Goal: Find specific page/section: Find specific page/section

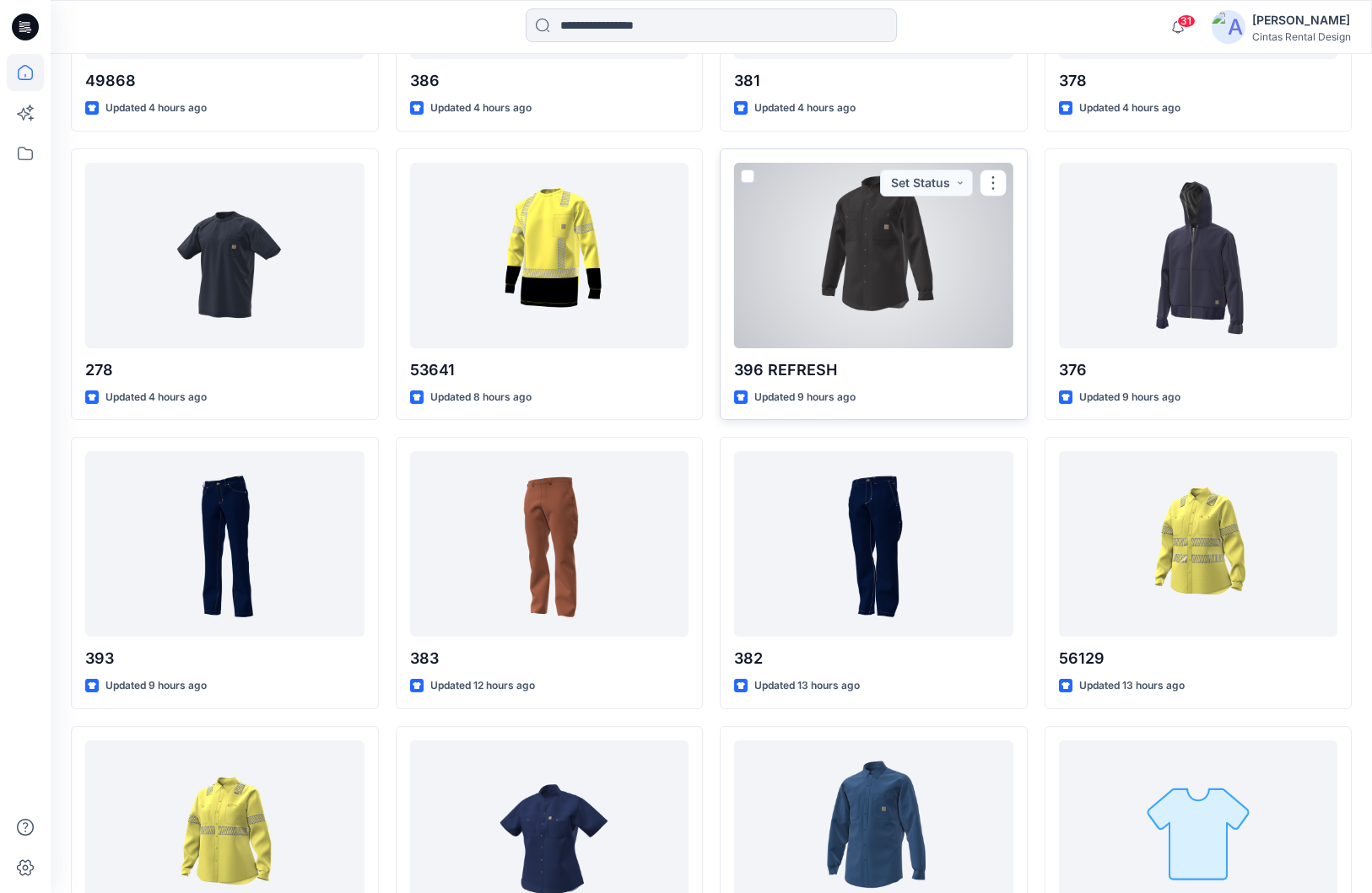
scroll to position [1018, 0]
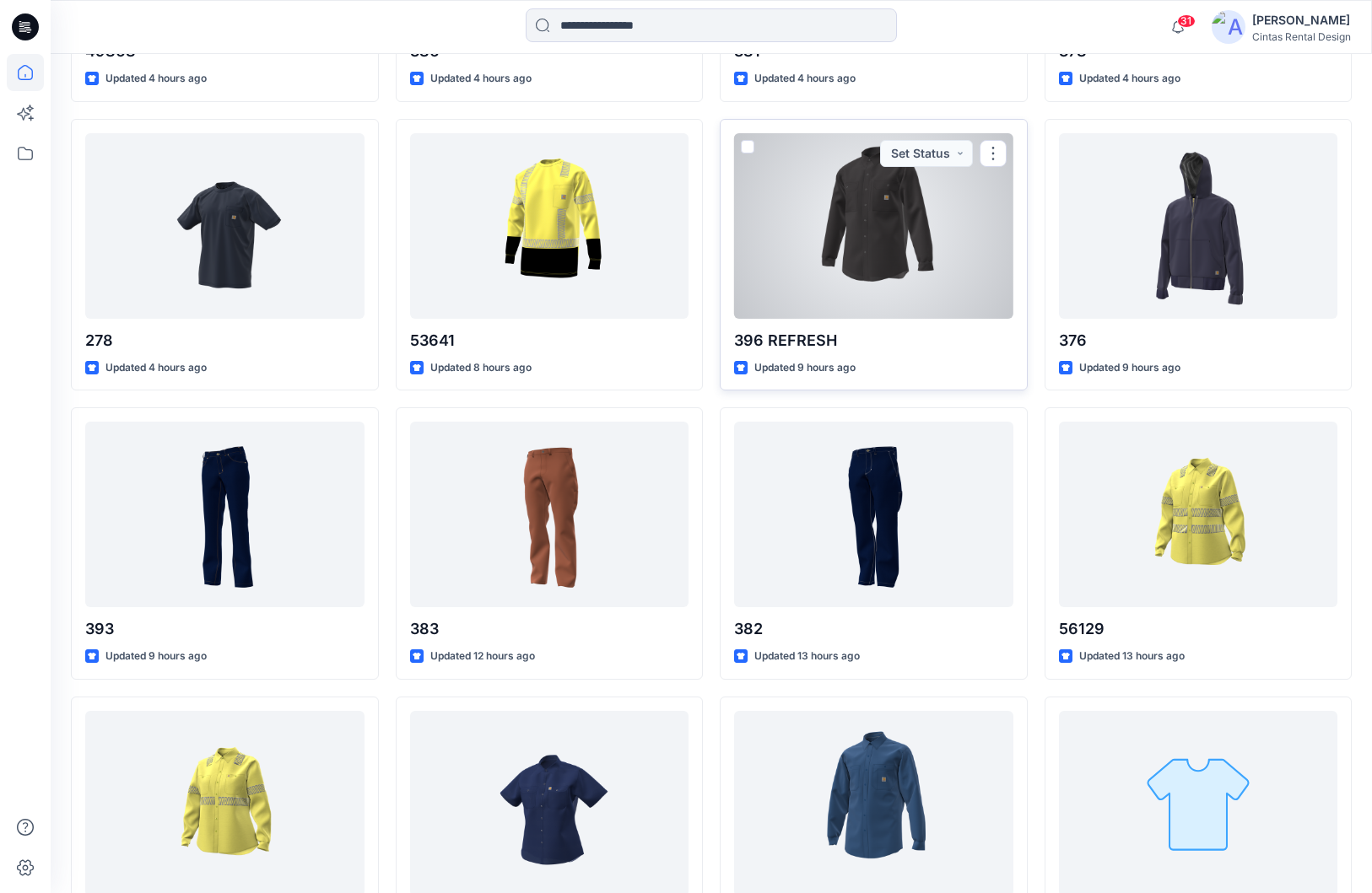
click at [905, 219] on div at bounding box center [874, 226] width 280 height 185
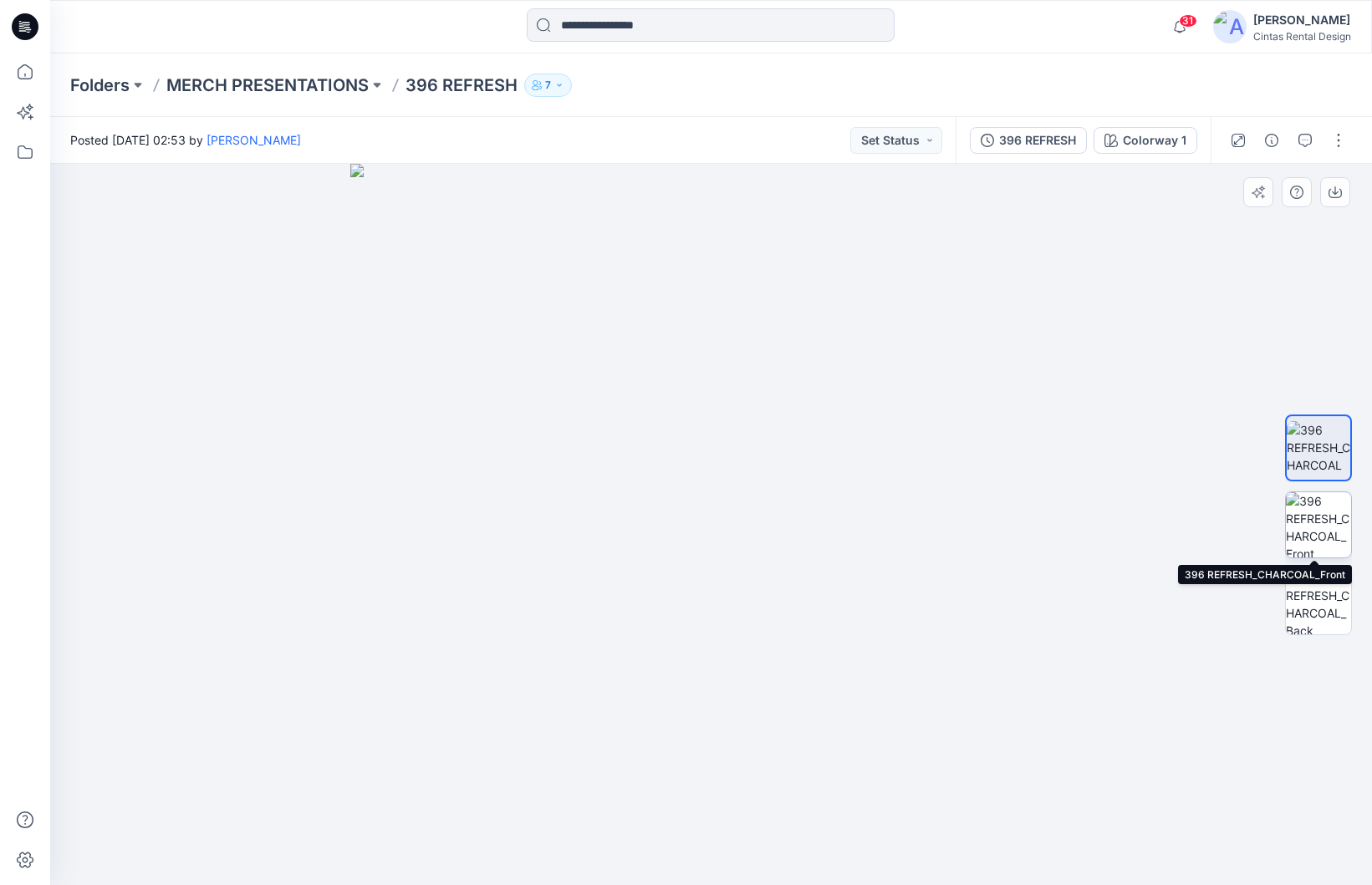
click at [1326, 540] on img at bounding box center [1318, 524] width 65 height 65
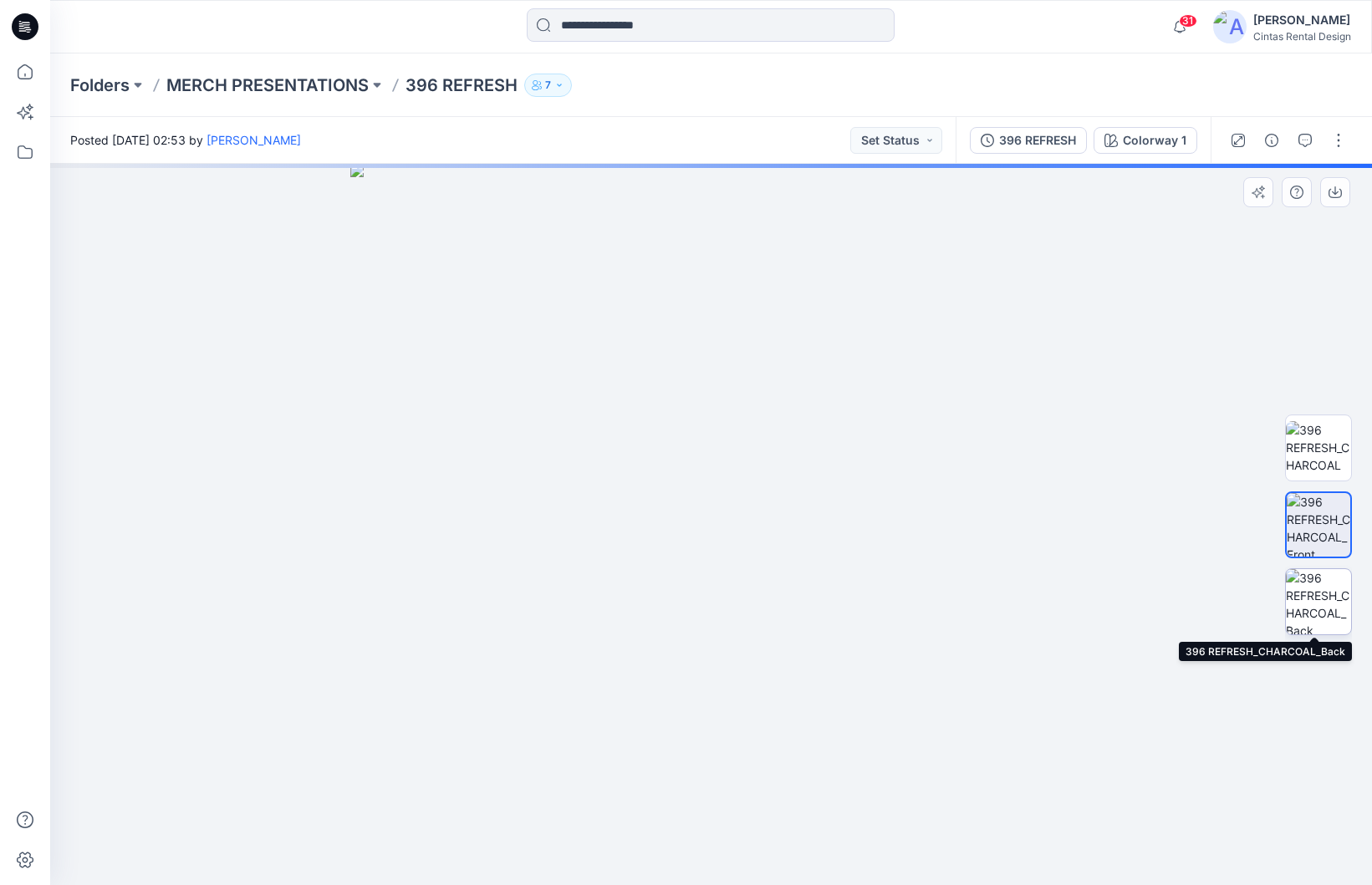
click at [1320, 604] on img at bounding box center [1318, 601] width 65 height 65
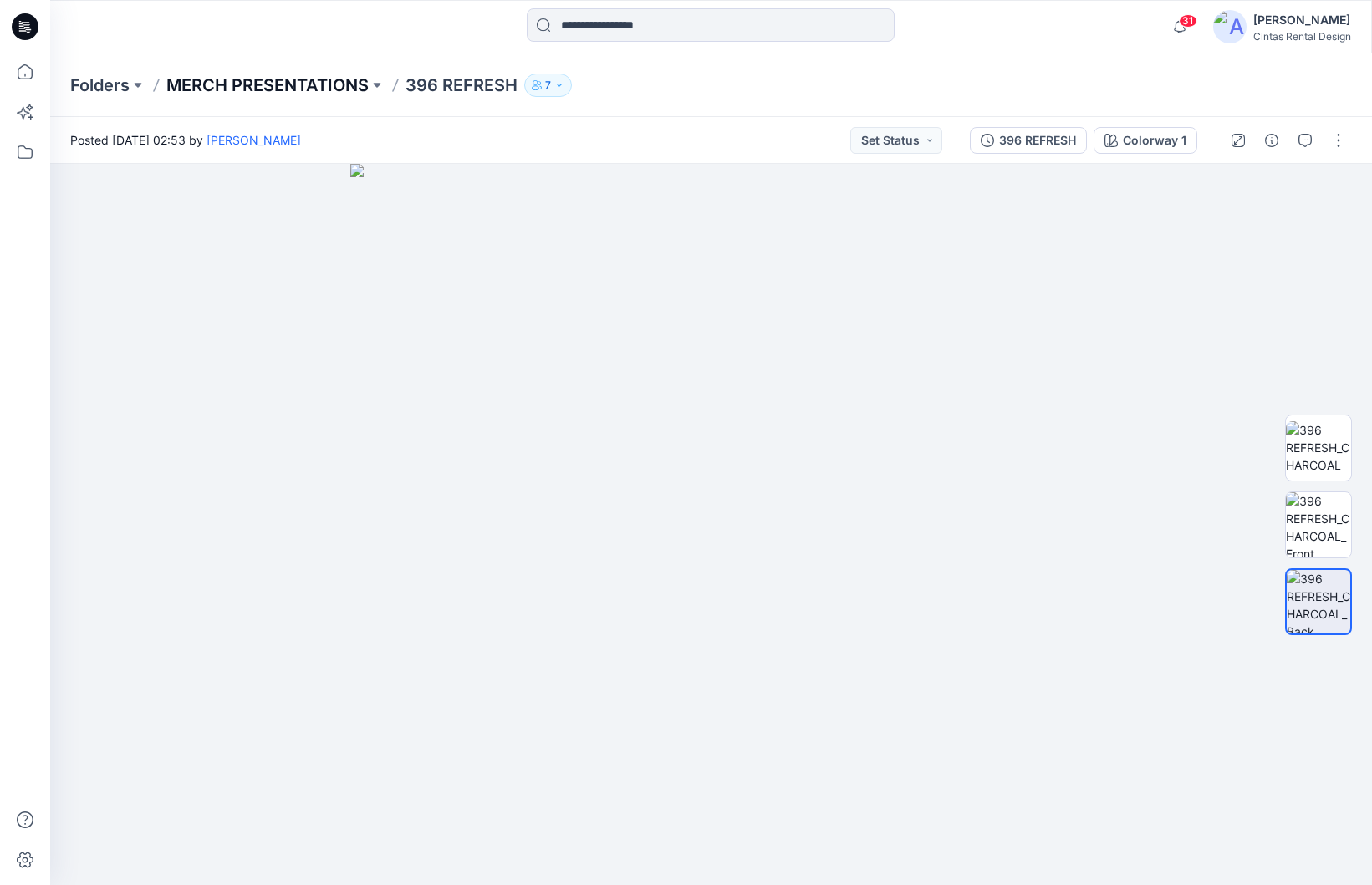
click at [191, 87] on p "MERCH PRESENTATIONS" at bounding box center [267, 85] width 202 height 23
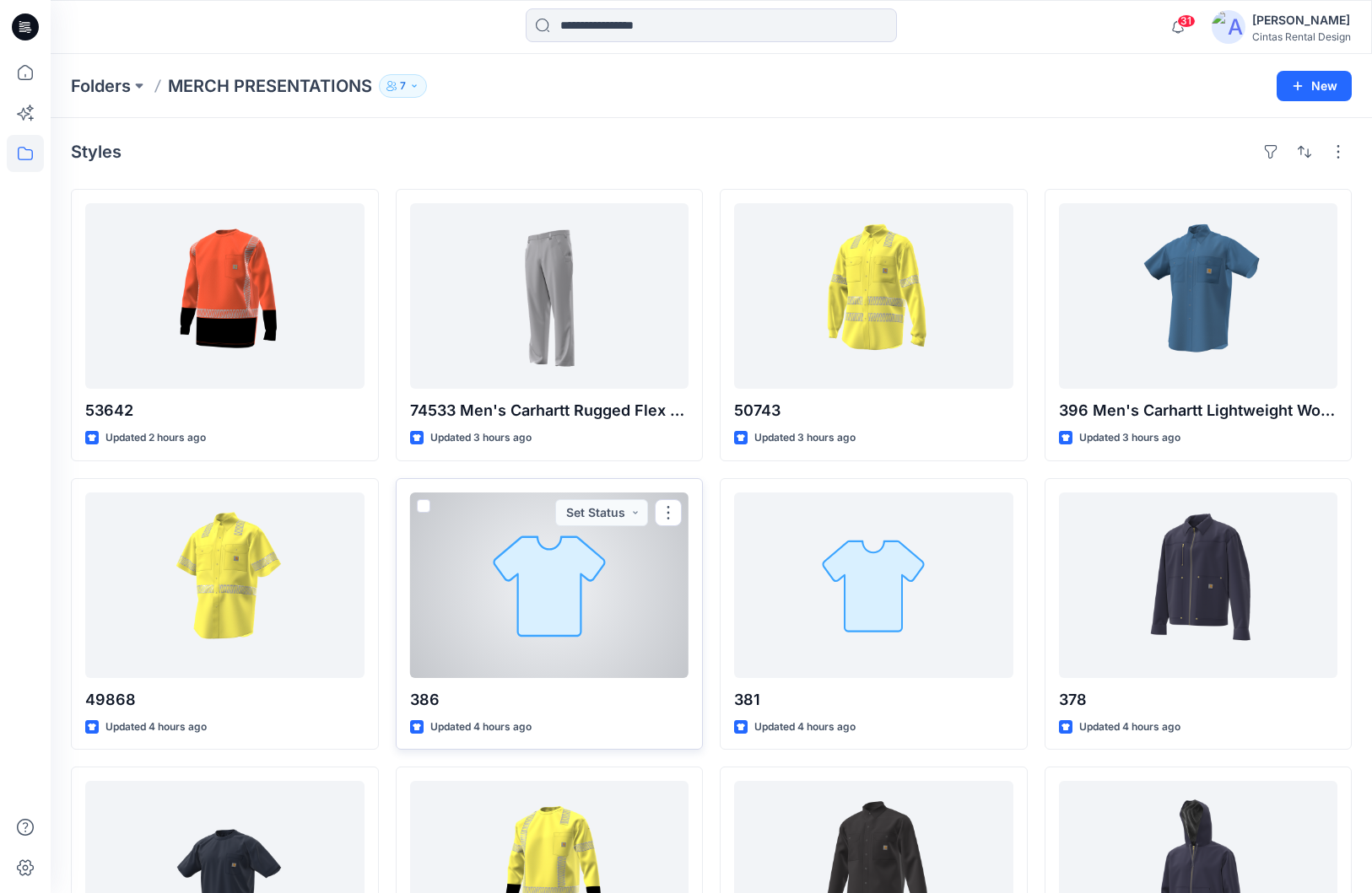
click at [508, 624] on div at bounding box center [549, 585] width 280 height 185
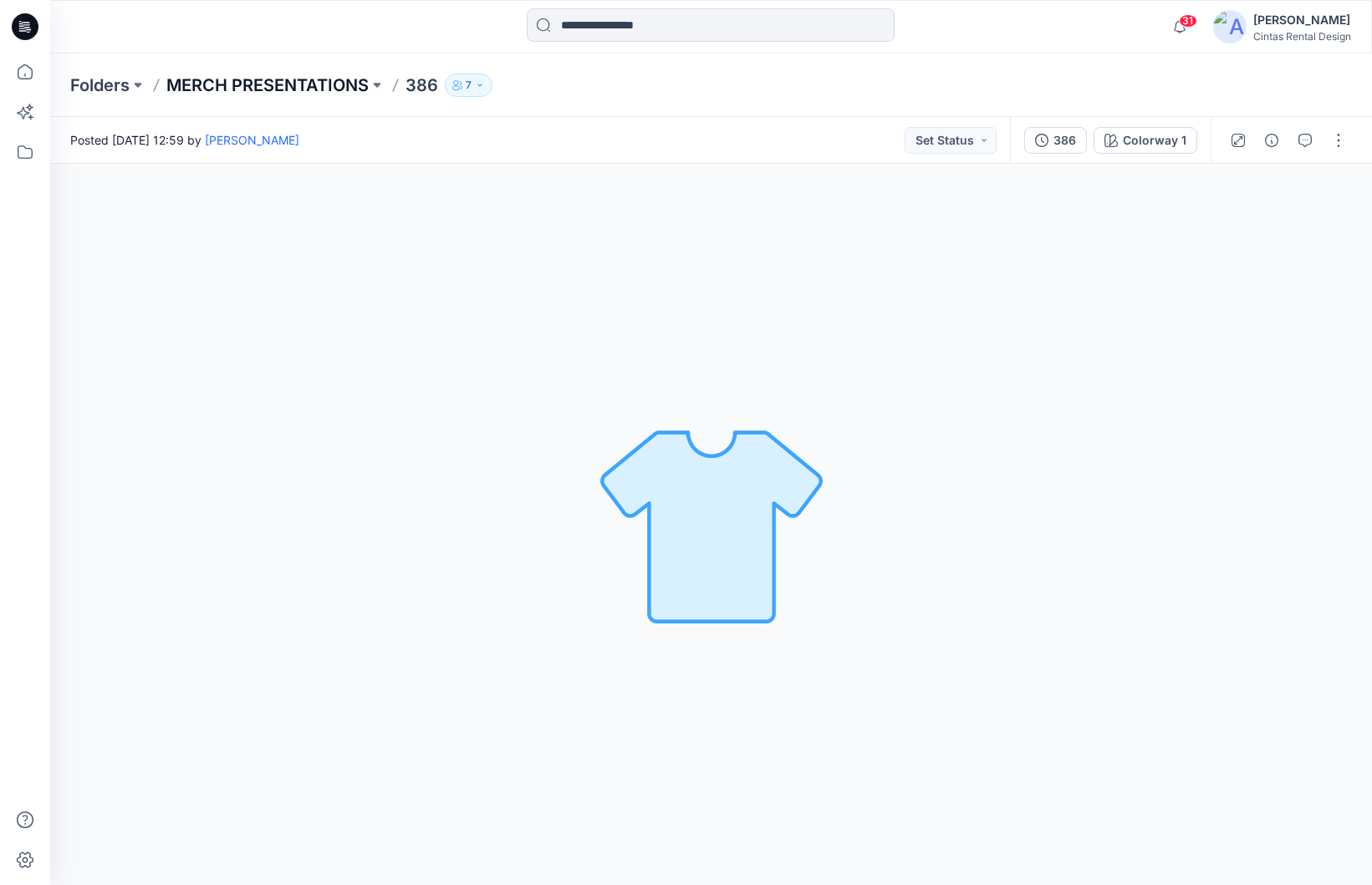
click at [300, 94] on p "MERCH PRESENTATIONS" at bounding box center [267, 85] width 202 height 23
